Goal: Task Accomplishment & Management: Manage account settings

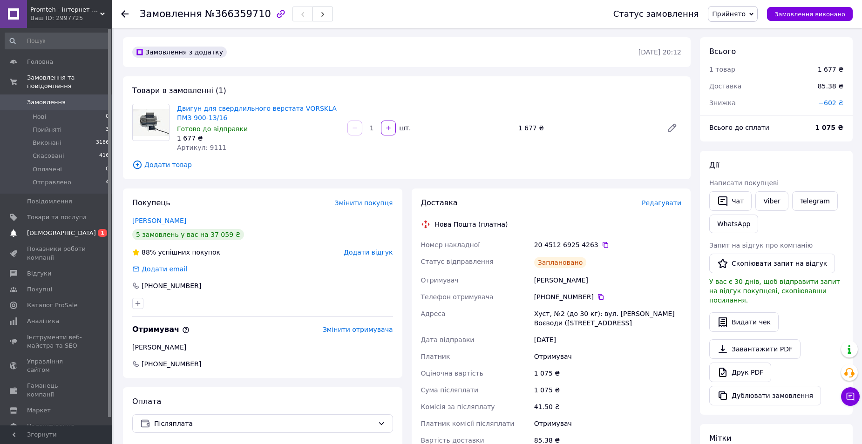
click at [47, 229] on span "[DEMOGRAPHIC_DATA]" at bounding box center [61, 233] width 69 height 8
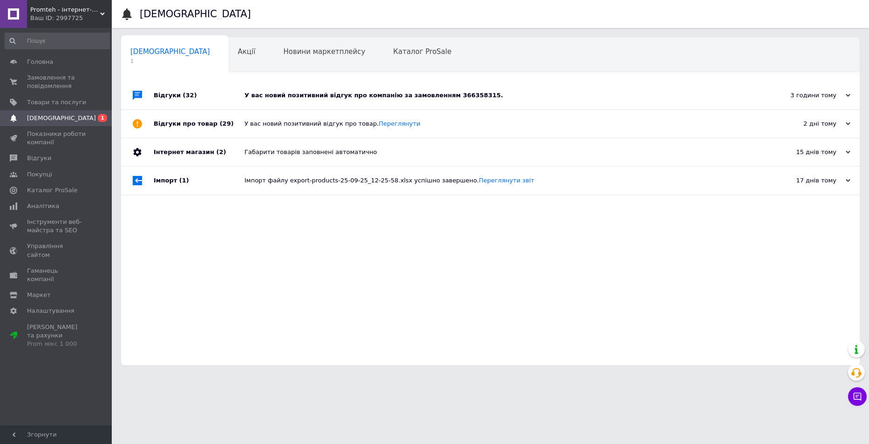
click at [558, 89] on div "У вас новий позитивний відгук про компанію за замовленням 366358315." at bounding box center [500, 95] width 512 height 28
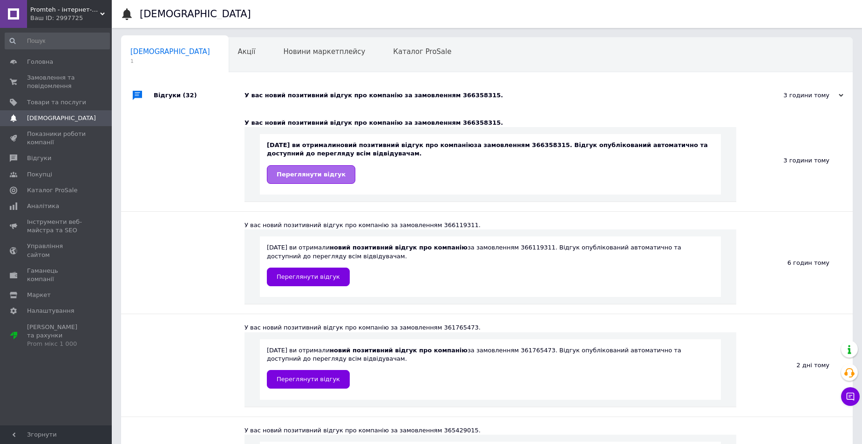
click at [297, 180] on link "Переглянути відгук" at bounding box center [311, 174] width 88 height 19
click at [47, 78] on span "Замовлення та повідомлення" at bounding box center [56, 82] width 59 height 17
